Goal: Check status: Check status

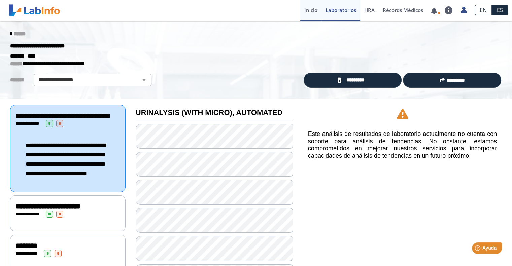
click at [316, 8] on link "Inicio" at bounding box center [310, 10] width 21 height 21
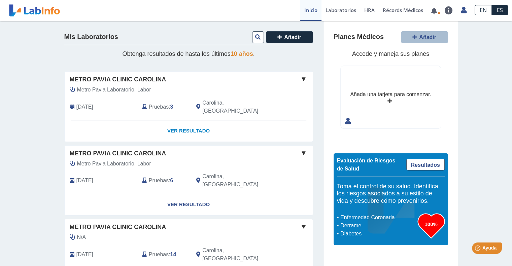
click at [191, 121] on link "Ver Resultado" at bounding box center [189, 131] width 248 height 21
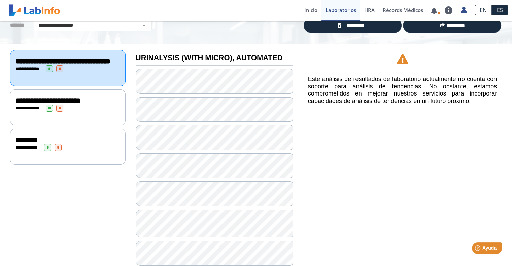
scroll to position [64, 0]
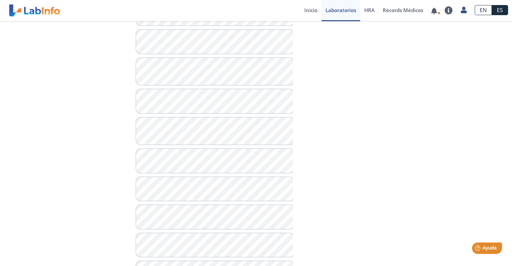
scroll to position [208, 0]
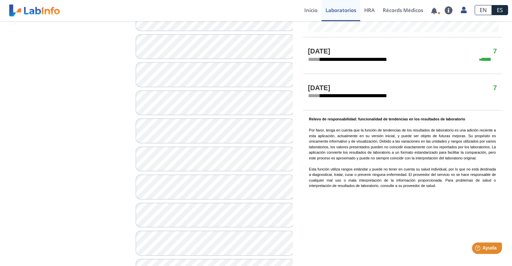
scroll to position [350, 0]
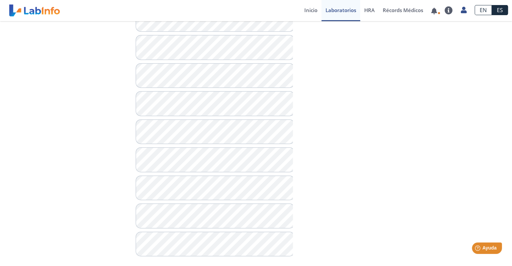
scroll to position [440, 0]
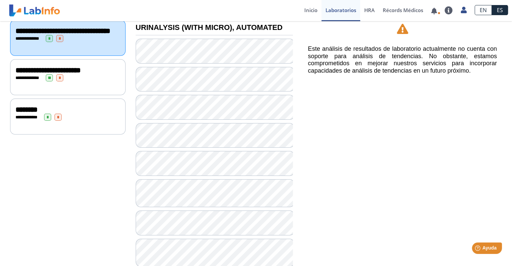
scroll to position [84, 0]
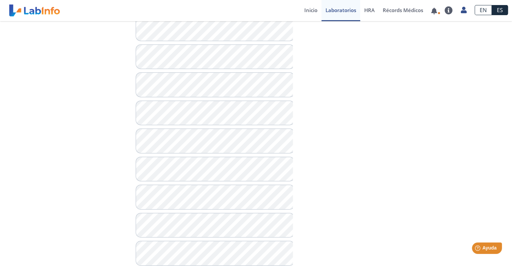
scroll to position [440, 0]
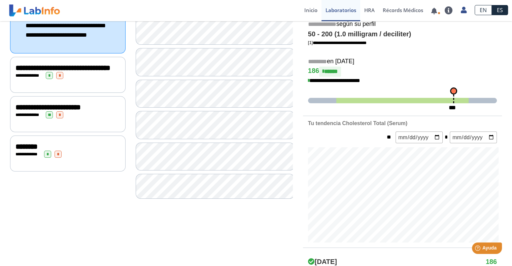
scroll to position [156, 0]
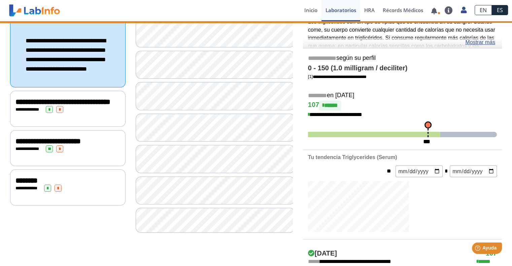
scroll to position [121, 0]
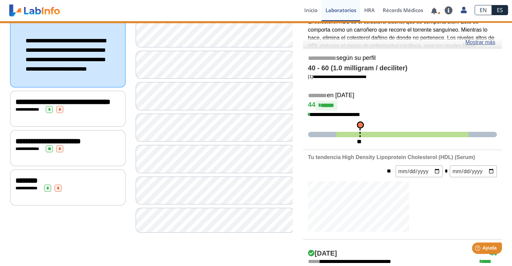
scroll to position [121, 0]
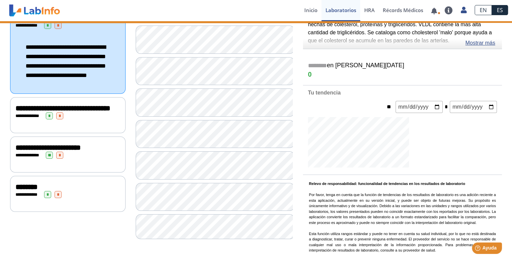
scroll to position [121, 0]
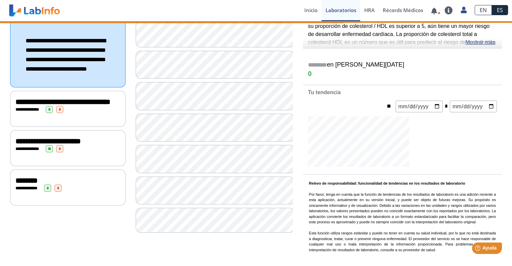
scroll to position [121, 0]
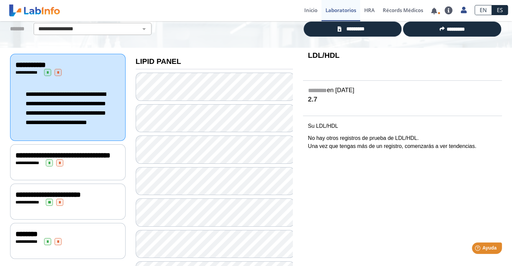
scroll to position [88, 0]
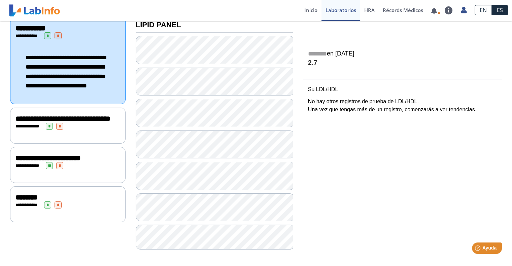
click at [98, 130] on div "**********" at bounding box center [67, 126] width 105 height 7
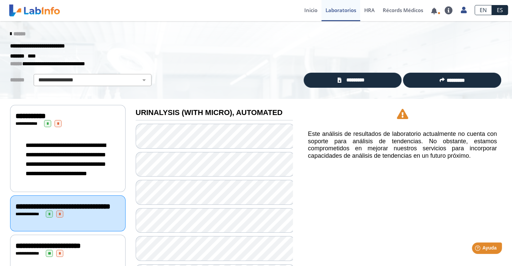
click at [10, 33] on icon at bounding box center [10, 33] width 1 height 5
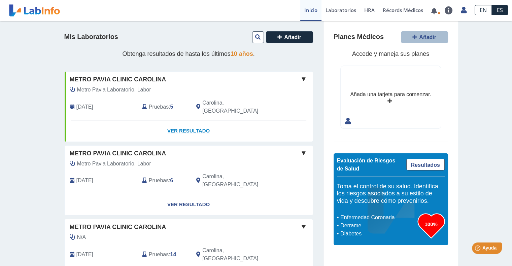
click at [185, 122] on link "Ver Resultado" at bounding box center [189, 131] width 248 height 21
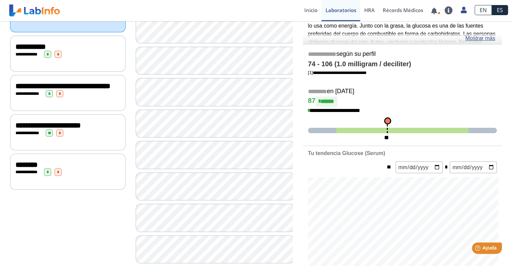
scroll to position [109, 0]
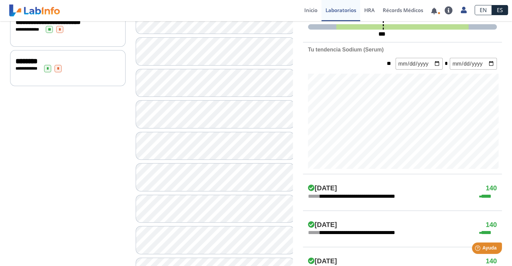
scroll to position [213, 0]
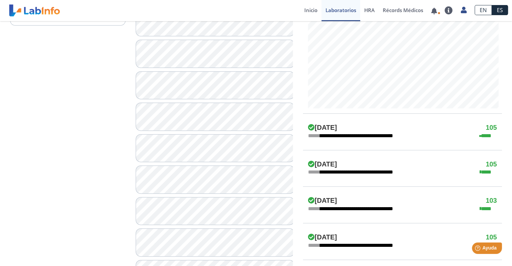
scroll to position [277, 0]
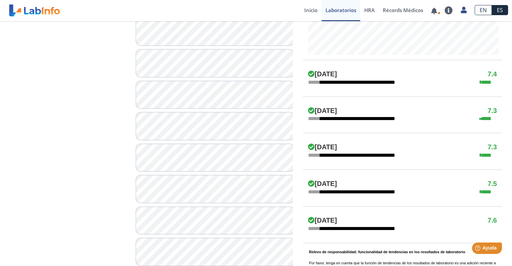
scroll to position [329, 0]
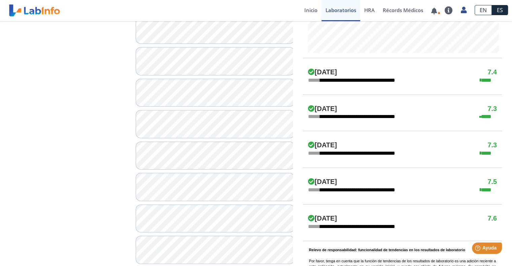
click at [182, 109] on div at bounding box center [214, 90] width 157 height 591
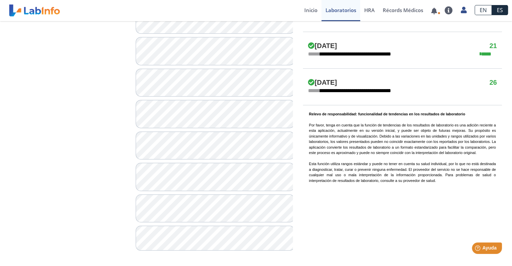
scroll to position [466, 0]
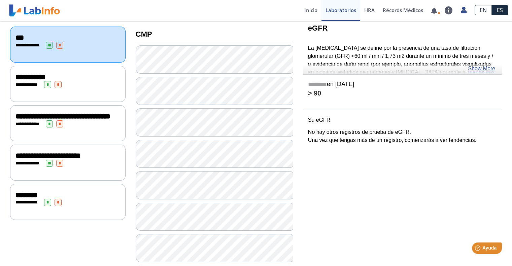
scroll to position [78, 0]
click at [481, 66] on link "Show More" at bounding box center [481, 69] width 27 height 8
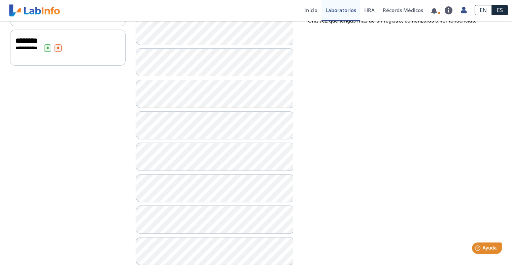
scroll to position [209, 0]
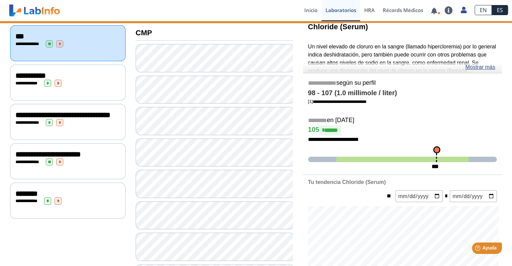
scroll to position [81, 0]
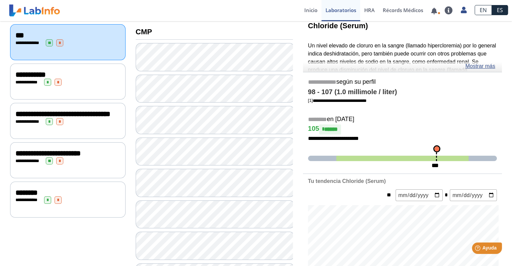
click at [59, 67] on div "**********" at bounding box center [67, 82] width 115 height 36
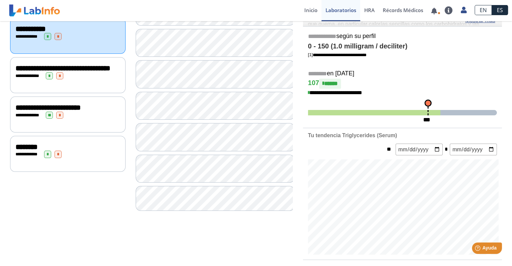
scroll to position [131, 0]
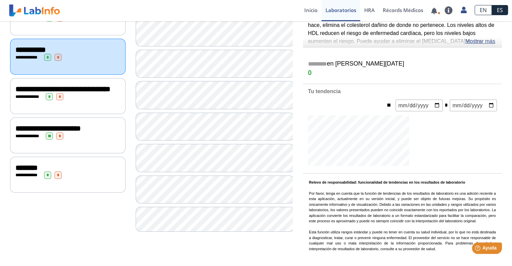
scroll to position [131, 0]
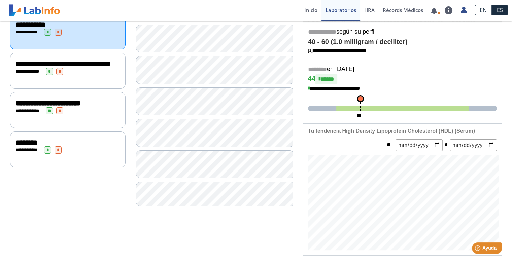
click at [56, 81] on div "**********" at bounding box center [67, 71] width 115 height 36
